Goal: Task Accomplishment & Management: Use online tool/utility

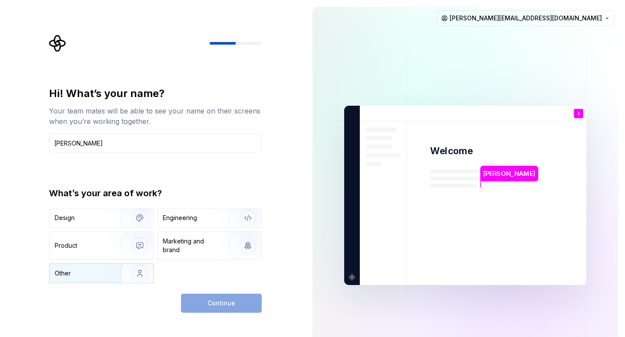
type input "[PERSON_NAME]"
click at [84, 270] on div "Other" at bounding box center [80, 273] width 51 height 9
click at [221, 300] on span "Continue" at bounding box center [221, 303] width 28 height 9
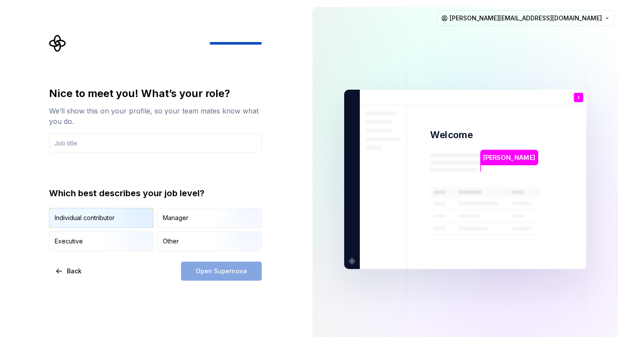
click at [120, 224] on img "button" at bounding box center [133, 229] width 56 height 58
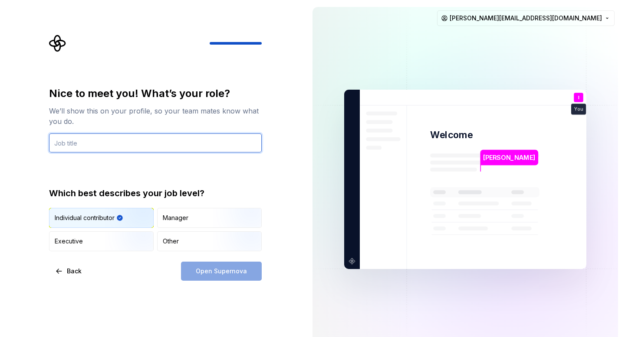
click at [75, 140] on input "text" at bounding box center [155, 143] width 213 height 19
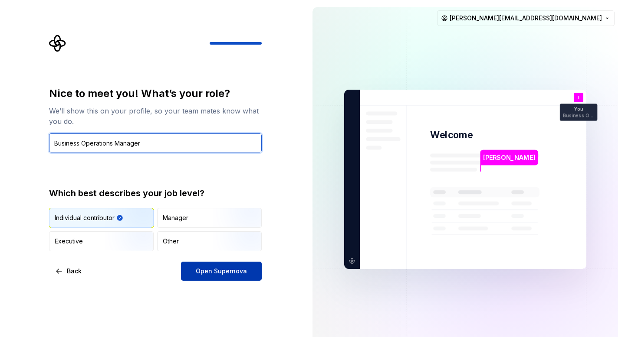
type input "Business Operations Manager"
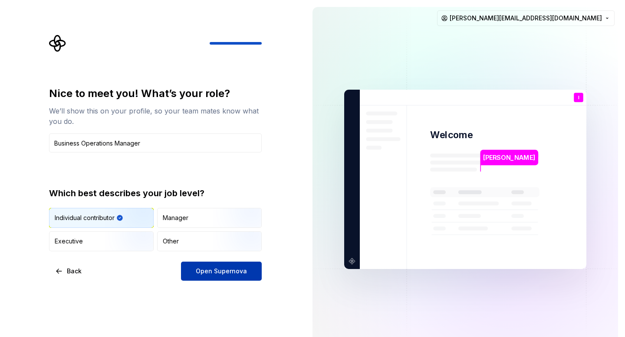
click at [206, 279] on button "Open Supernova" at bounding box center [221, 271] width 81 height 19
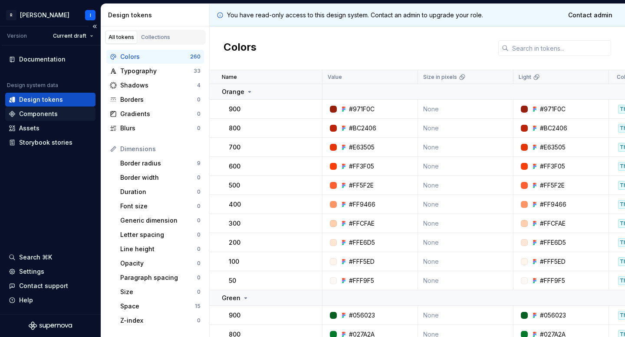
click at [41, 113] on div "Components" at bounding box center [38, 114] width 39 height 9
